Goal: Transaction & Acquisition: Subscribe to service/newsletter

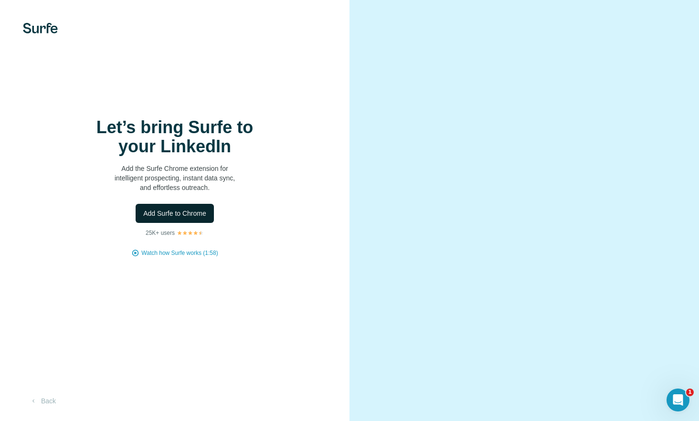
click at [193, 217] on span "Add Surfe to Chrome" at bounding box center [174, 214] width 63 height 10
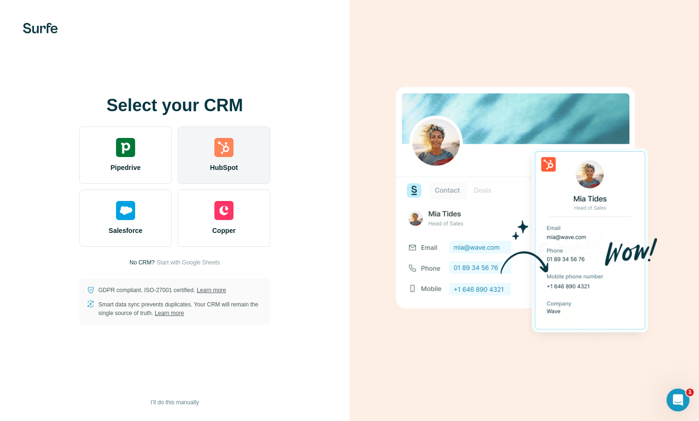
click at [233, 139] on div "HubSpot" at bounding box center [224, 155] width 93 height 57
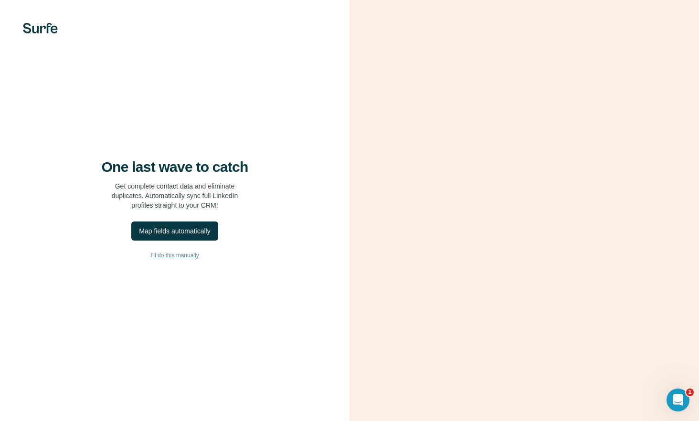
click at [172, 259] on span "I’ll do this manually" at bounding box center [174, 255] width 48 height 9
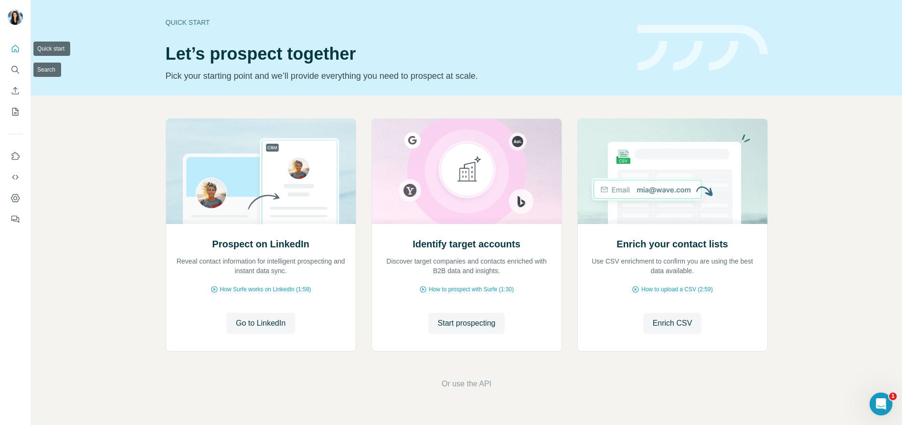
click at [16, 54] on button "Quick start" at bounding box center [15, 48] width 15 height 17
click at [13, 72] on icon "Search" at bounding box center [16, 70] width 10 height 10
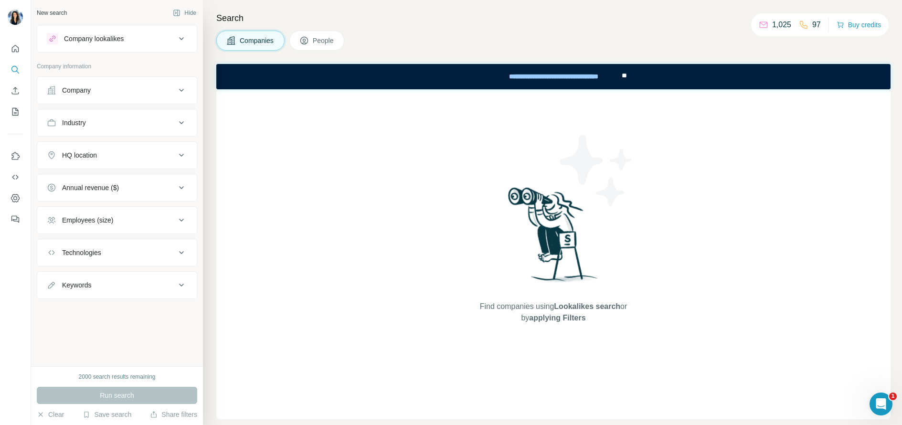
click at [157, 33] on div "Company lookalikes" at bounding box center [111, 38] width 129 height 11
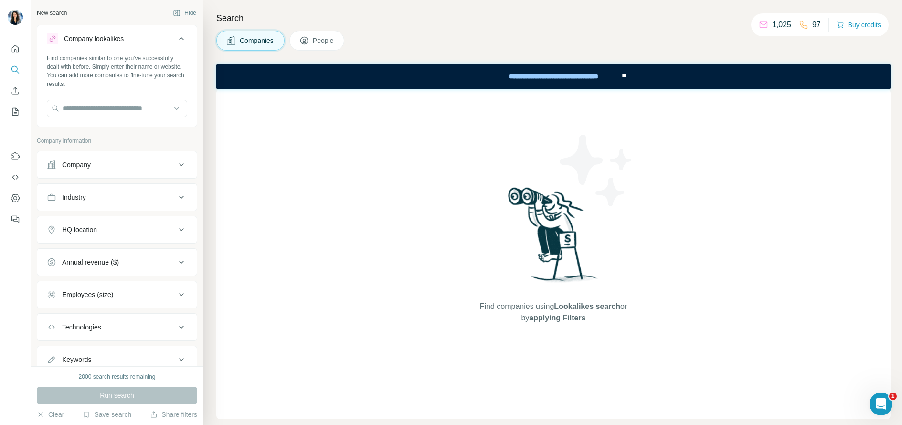
click at [157, 33] on div "Company lookalikes" at bounding box center [111, 38] width 129 height 11
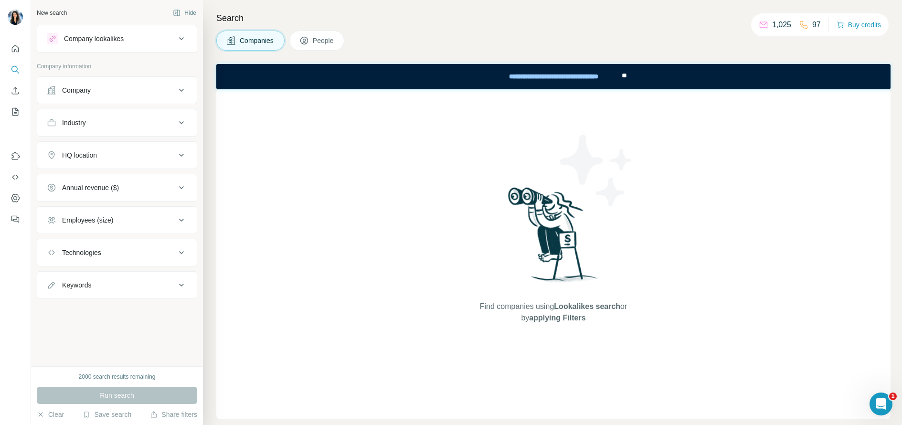
click at [184, 41] on icon at bounding box center [181, 38] width 11 height 11
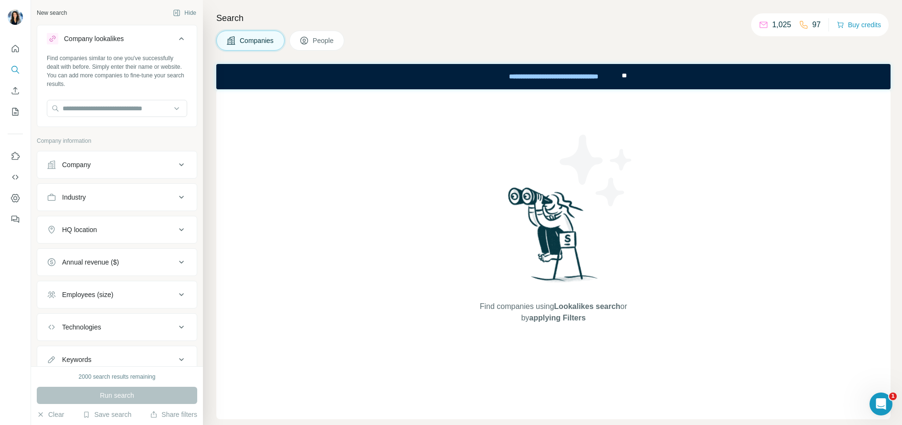
click at [183, 41] on icon at bounding box center [181, 38] width 11 height 11
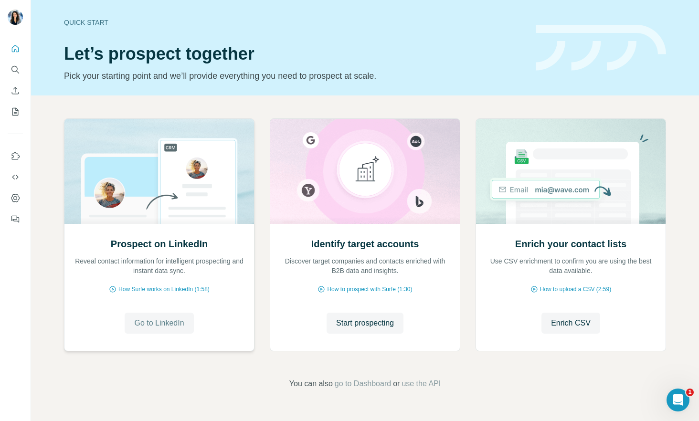
click at [174, 327] on span "Go to LinkedIn" at bounding box center [159, 322] width 50 height 11
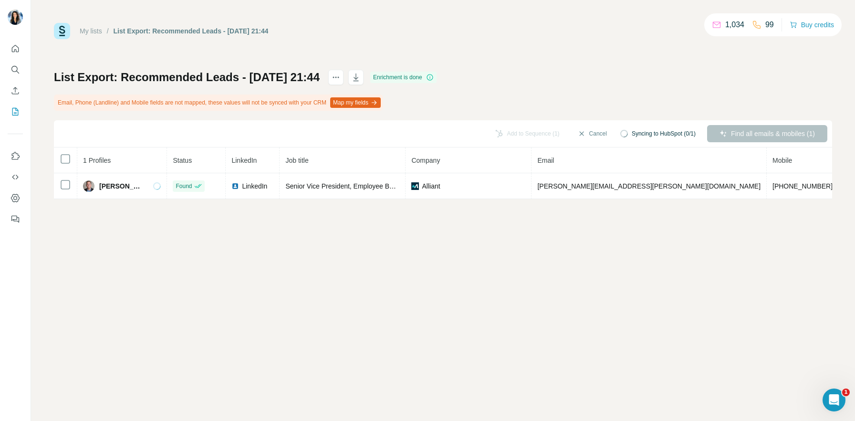
click at [378, 103] on button "Map my fields" at bounding box center [355, 102] width 51 height 11
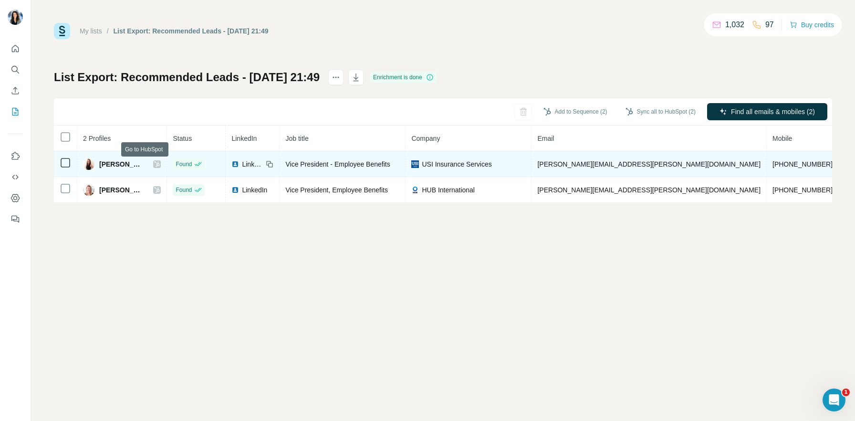
click at [154, 165] on icon at bounding box center [157, 164] width 6 height 8
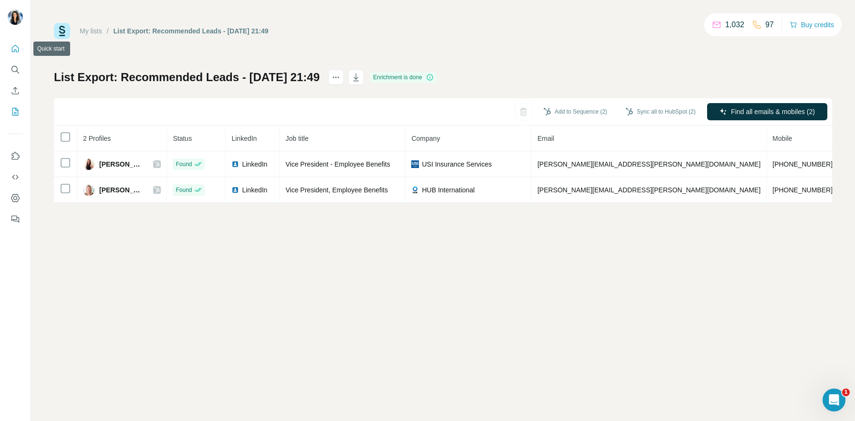
click at [15, 50] on icon "Quick start" at bounding box center [16, 49] width 10 height 10
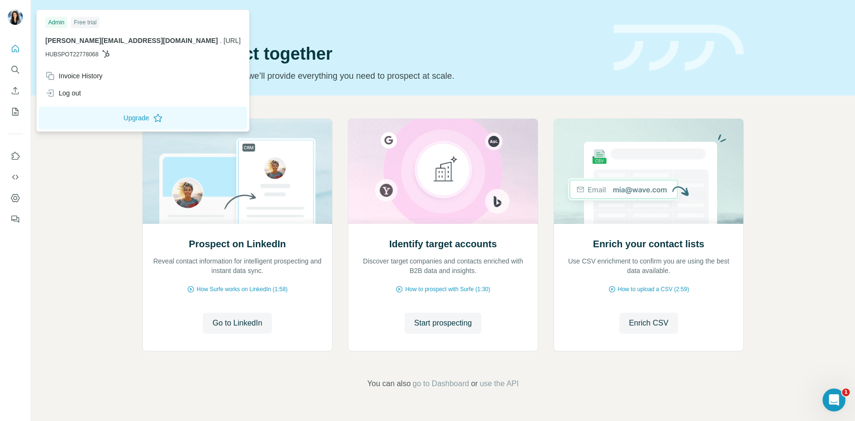
click at [55, 20] on div "Admin" at bounding box center [56, 22] width 22 height 11
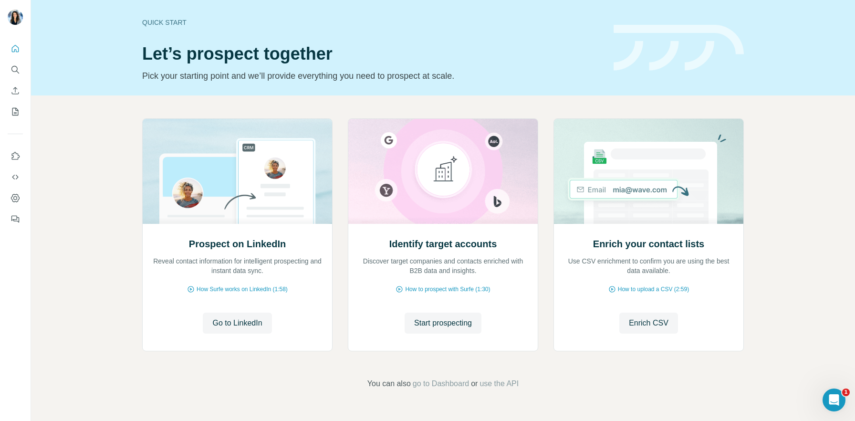
click at [78, 115] on div "Prospect on LinkedIn Reveal contact information for intelligent prospecting and…" at bounding box center [443, 253] width 824 height 317
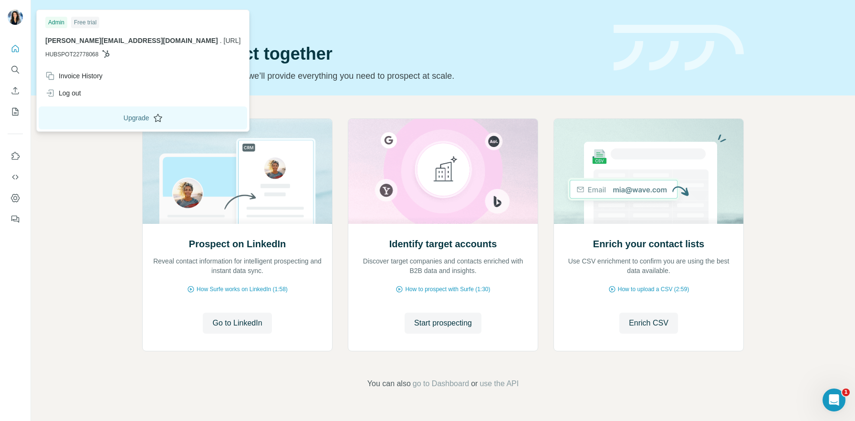
click at [96, 120] on button "Upgrade" at bounding box center [143, 117] width 209 height 23
